Goal: Information Seeking & Learning: Learn about a topic

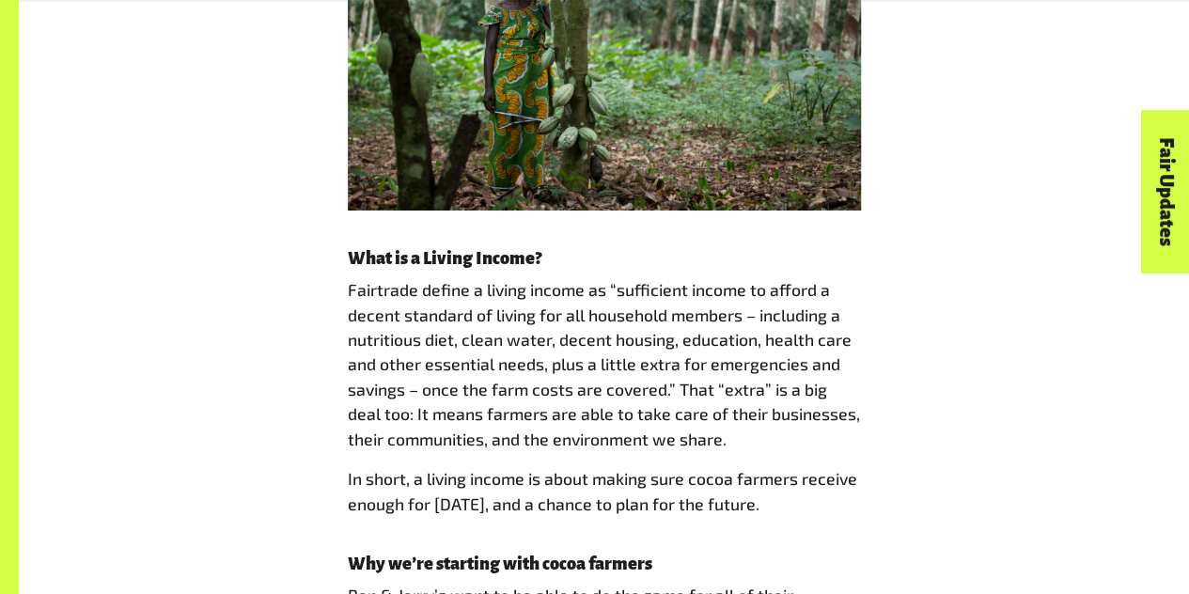
scroll to position [1445, 0]
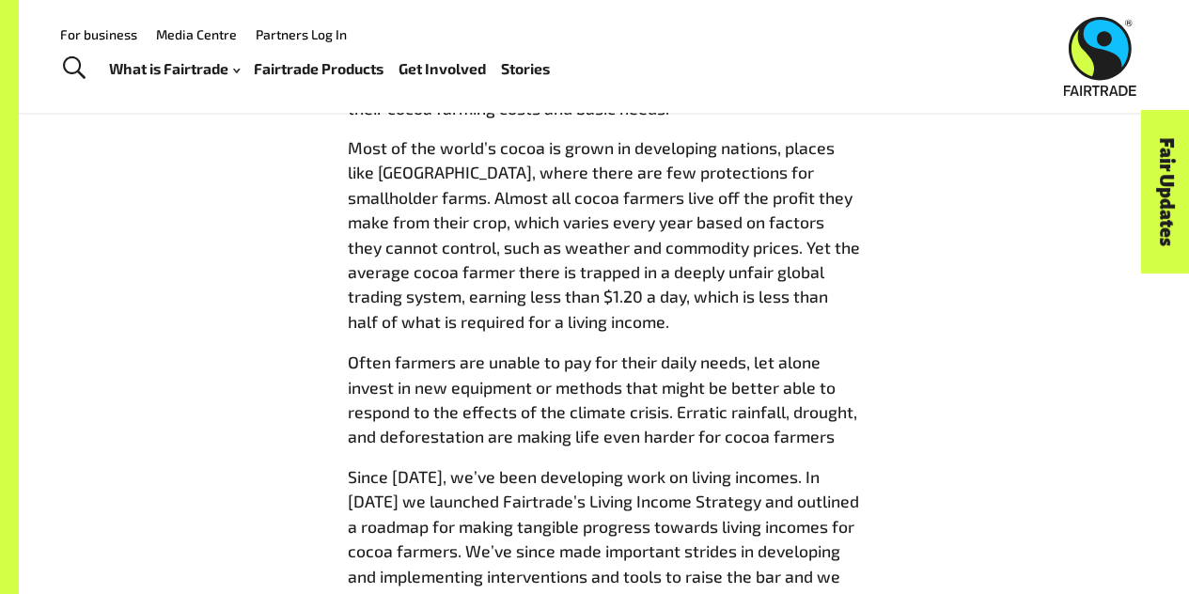
drag, startPoint x: 502, startPoint y: 306, endPoint x: 348, endPoint y: 147, distance: 221.4
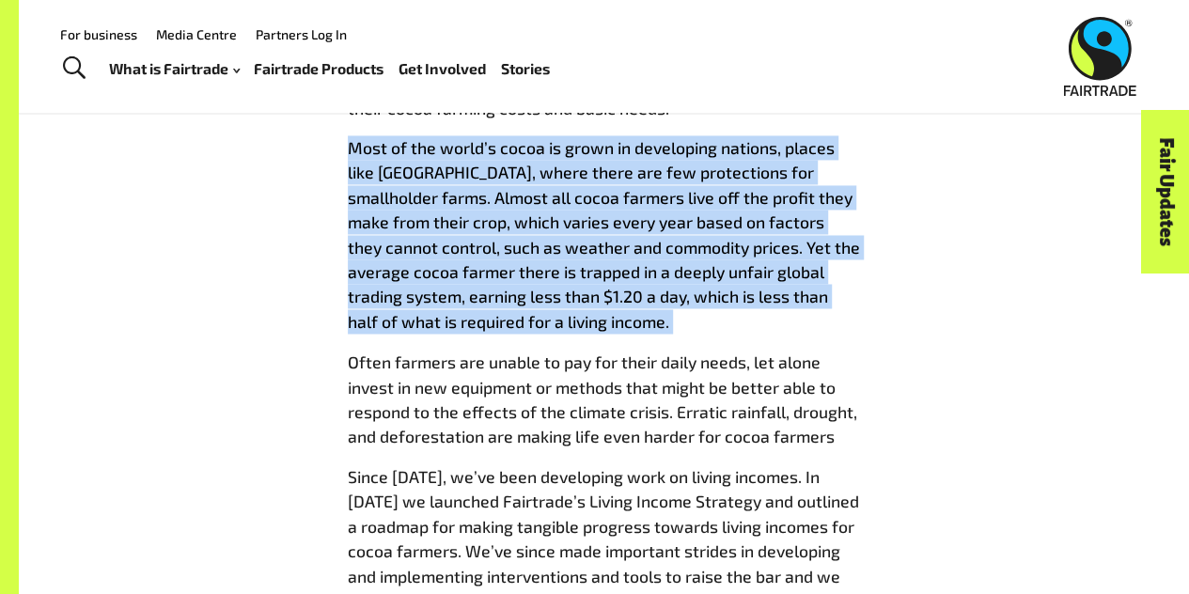
drag, startPoint x: 348, startPoint y: 147, endPoint x: 652, endPoint y: 320, distance: 349.5
click at [652, 320] on p "Most of the world’s cocoa is grown in developing nations, places like Cote d’Iv…" at bounding box center [604, 234] width 513 height 198
copy div "Most of the world’s cocoa is grown in developing nations, places like Cote d’Iv…"
click at [555, 308] on p "Most of the world’s cocoa is grown in developing nations, places like Cote d’Iv…" at bounding box center [604, 234] width 513 height 198
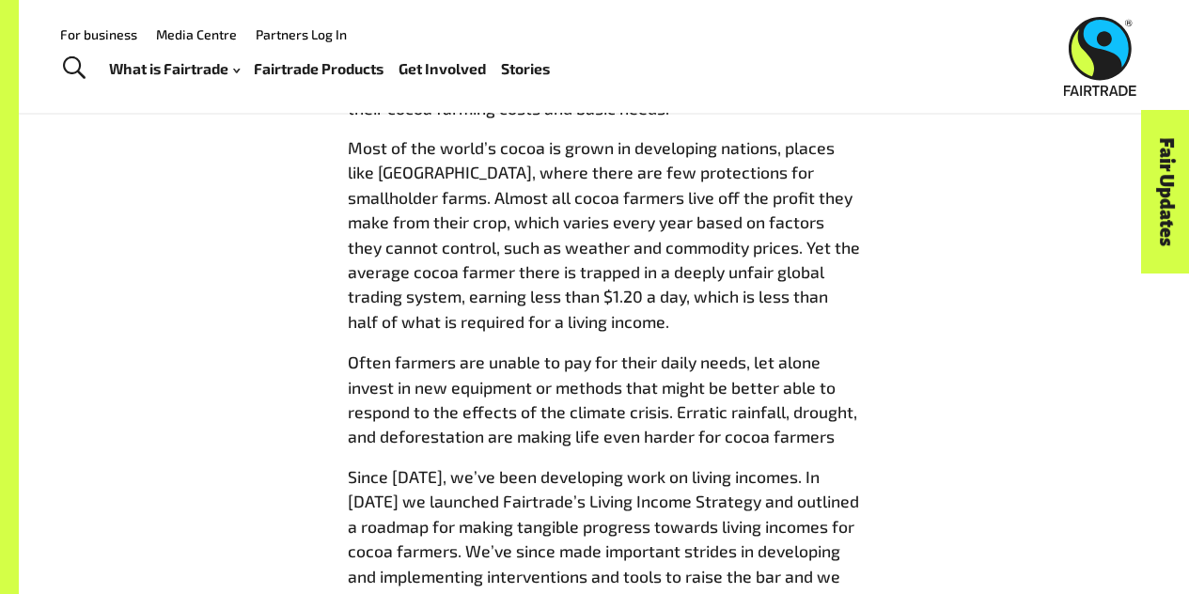
click at [723, 244] on p "Most of the world’s cocoa is grown in developing nations, places like Cote d’Iv…" at bounding box center [604, 234] width 513 height 198
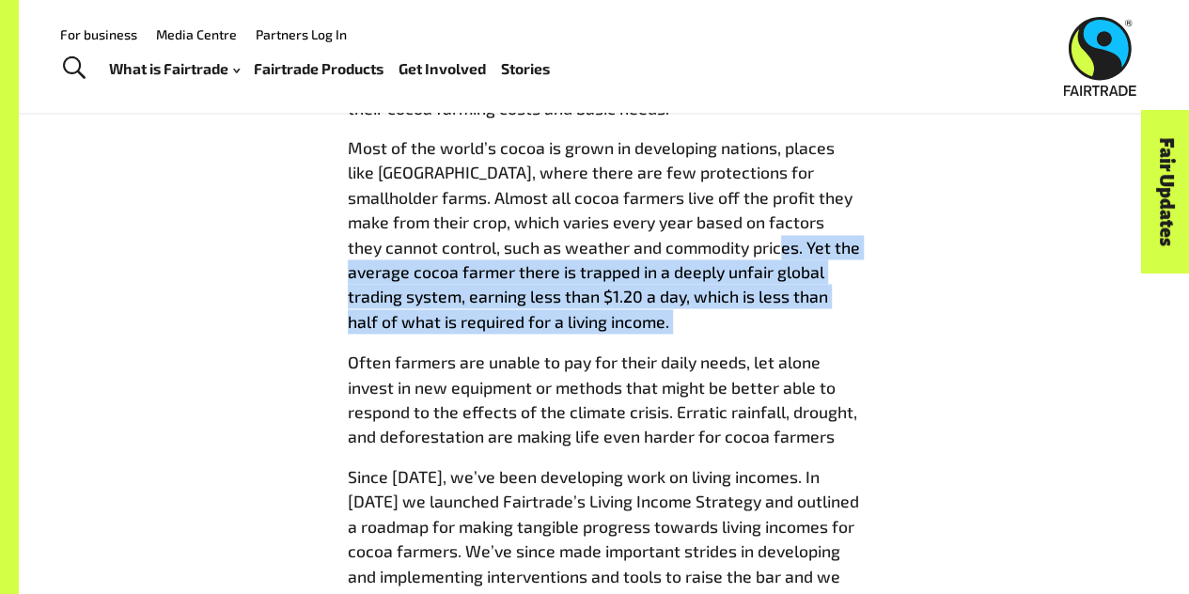
drag, startPoint x: 723, startPoint y: 244, endPoint x: 621, endPoint y: 320, distance: 126.9
click at [621, 320] on p "Most of the world’s cocoa is grown in developing nations, places like Cote d’Iv…" at bounding box center [604, 234] width 513 height 198
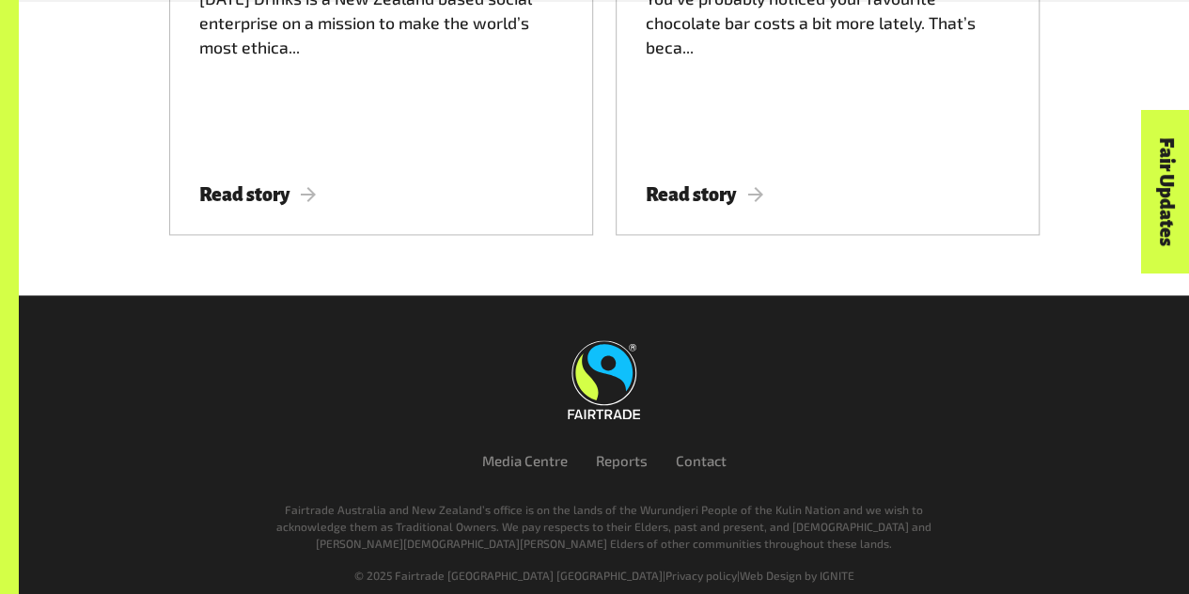
scroll to position [4896, 0]
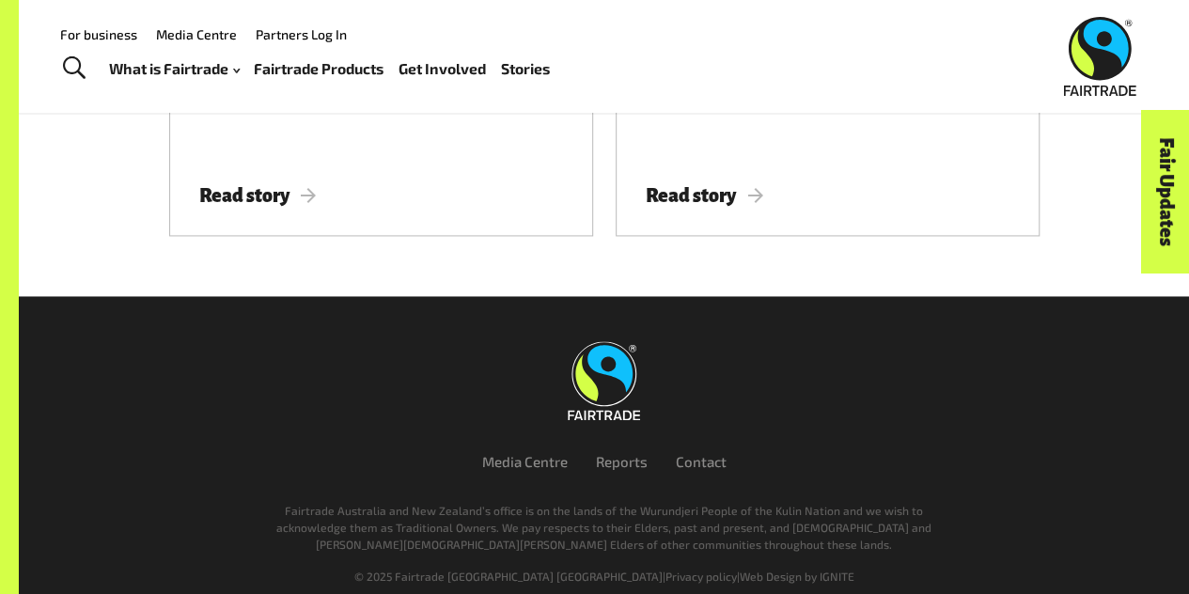
click at [339, 341] on link at bounding box center [604, 380] width 1030 height 79
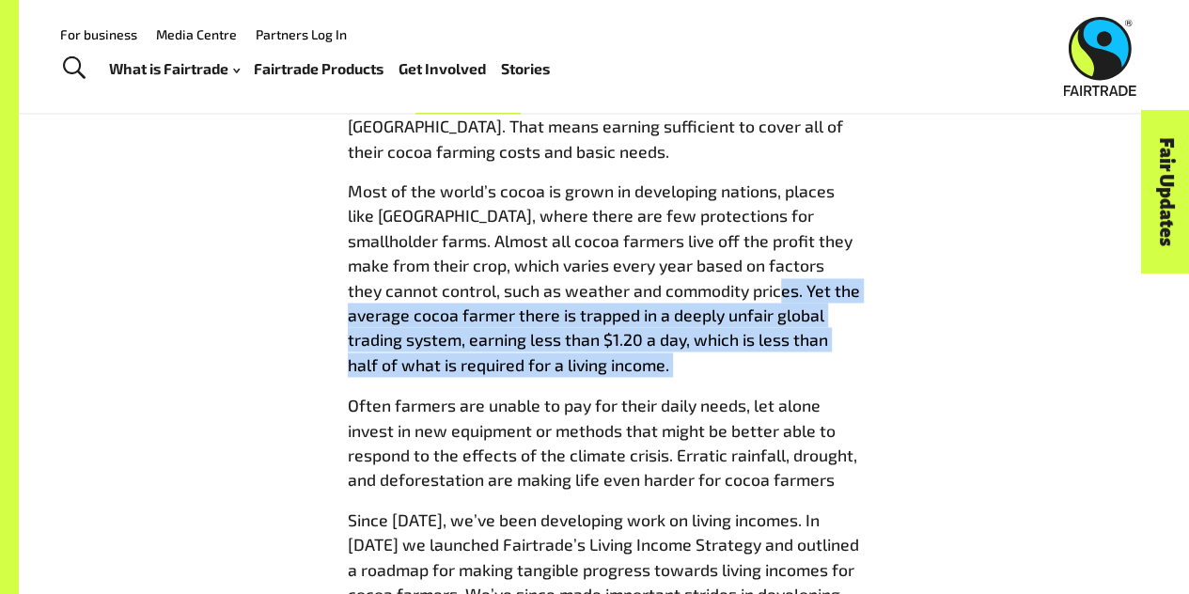
scroll to position [1397, 0]
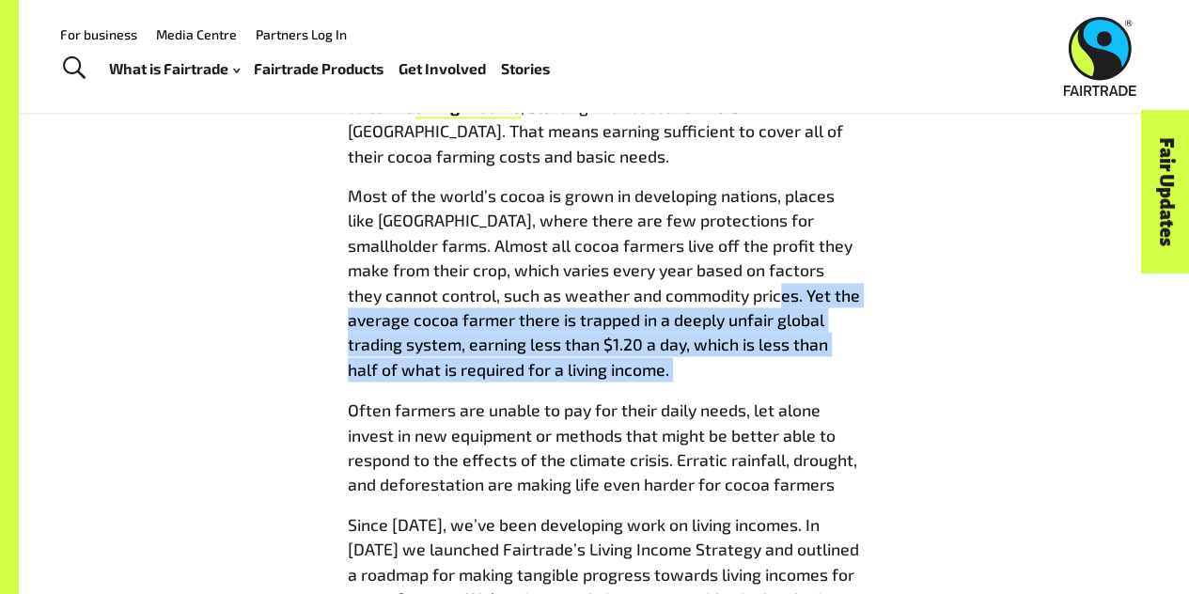
copy div "Yet the average cocoa farmer there is trapped in a deeply unfair global trading…"
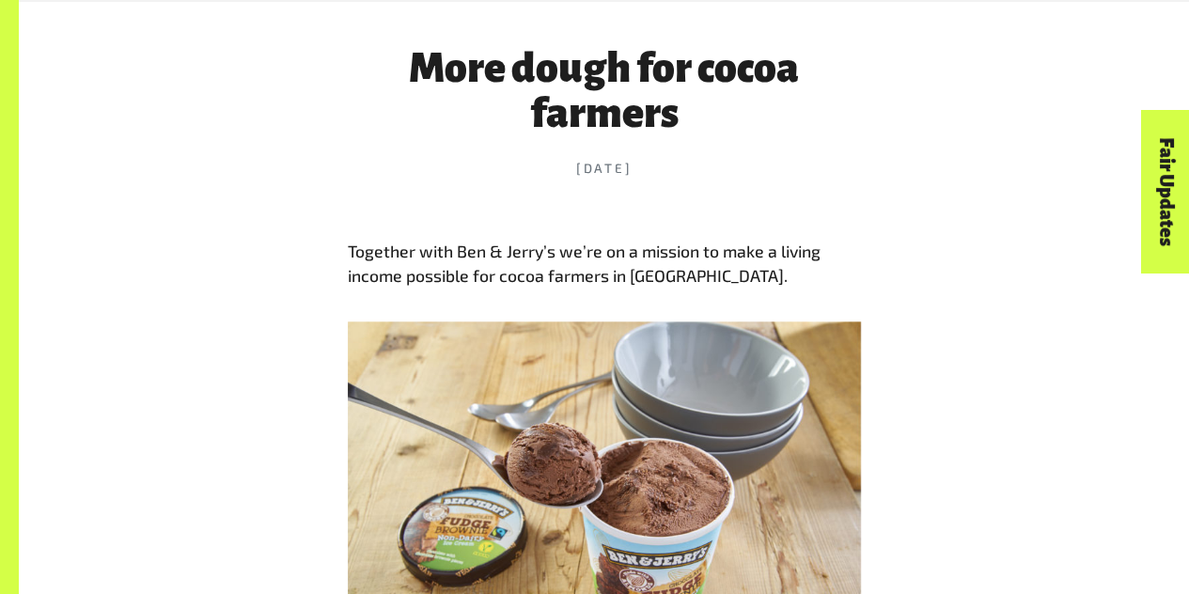
scroll to position [720, 0]
click at [463, 247] on p "Together with Ben & Jerry’s we’re on a mission to make a living income possible…" at bounding box center [604, 263] width 513 height 50
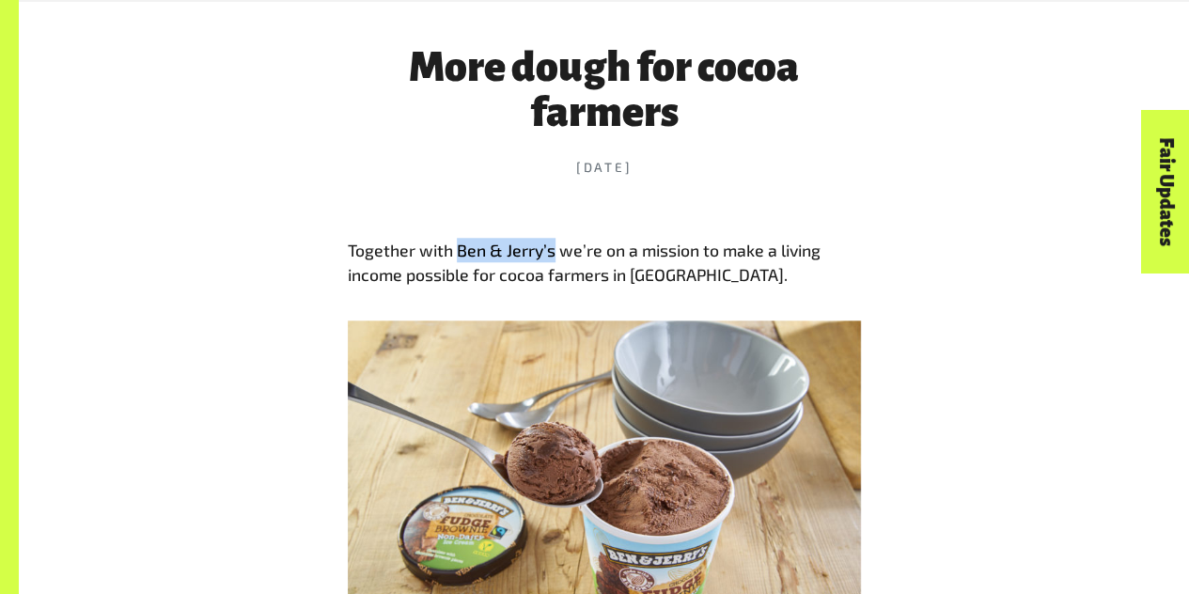
drag, startPoint x: 463, startPoint y: 247, endPoint x: 543, endPoint y: 254, distance: 81.1
click at [543, 254] on p "Together with Ben & Jerry’s we’re on a mission to make a living income possible…" at bounding box center [604, 263] width 513 height 50
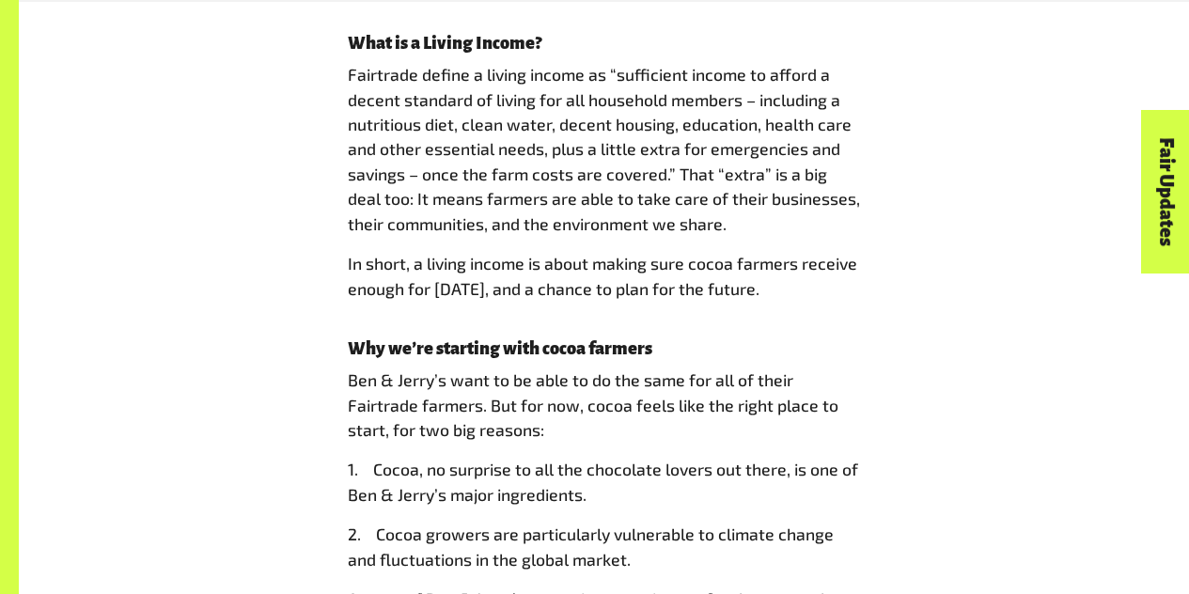
scroll to position [3518, 0]
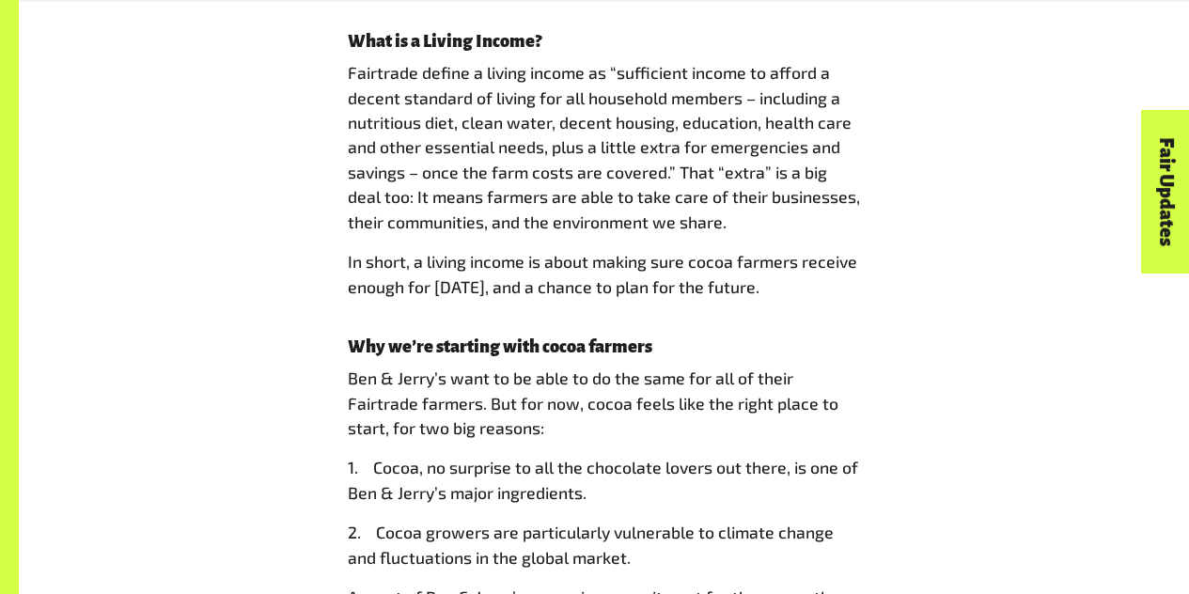
click at [783, 401] on p "Ben & Jerry’s want to be able to do the same for all of their Fairtrade farmers…" at bounding box center [604, 403] width 513 height 74
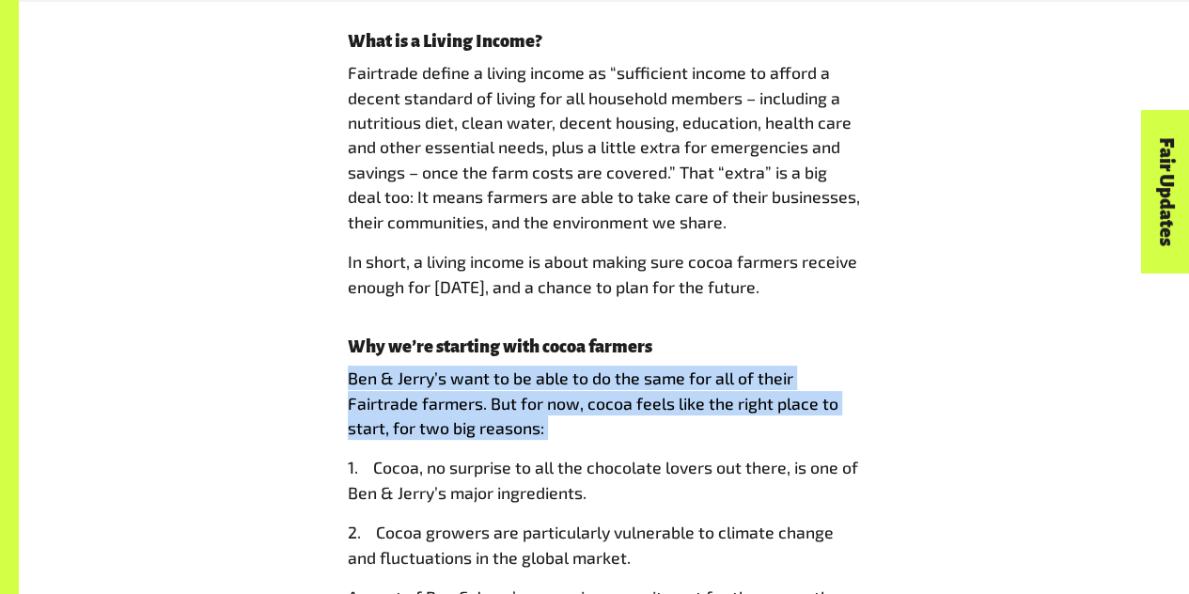
drag, startPoint x: 783, startPoint y: 401, endPoint x: 810, endPoint y: 409, distance: 28.5
click at [810, 409] on p "Ben & Jerry’s want to be able to do the same for all of their Fairtrade farmers…" at bounding box center [604, 403] width 513 height 74
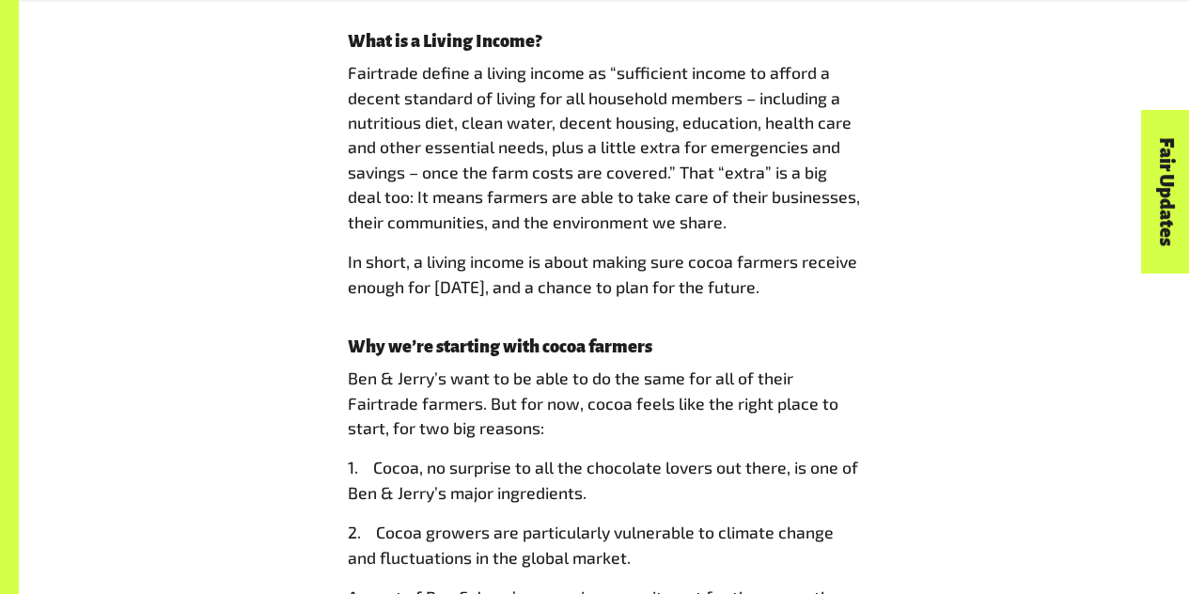
drag, startPoint x: 810, startPoint y: 409, endPoint x: 713, endPoint y: 407, distance: 97.8
click at [713, 407] on p "Ben & Jerry’s want to be able to do the same for all of their Fairtrade farmers…" at bounding box center [604, 403] width 513 height 74
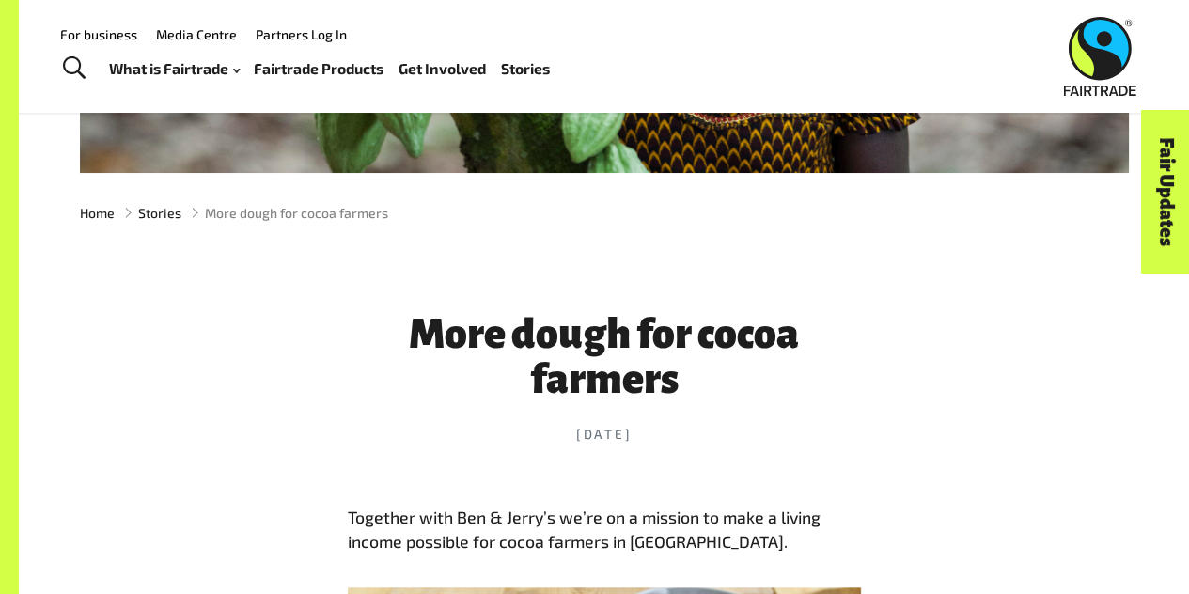
scroll to position [0, 0]
